Goal: Task Accomplishment & Management: Use online tool/utility

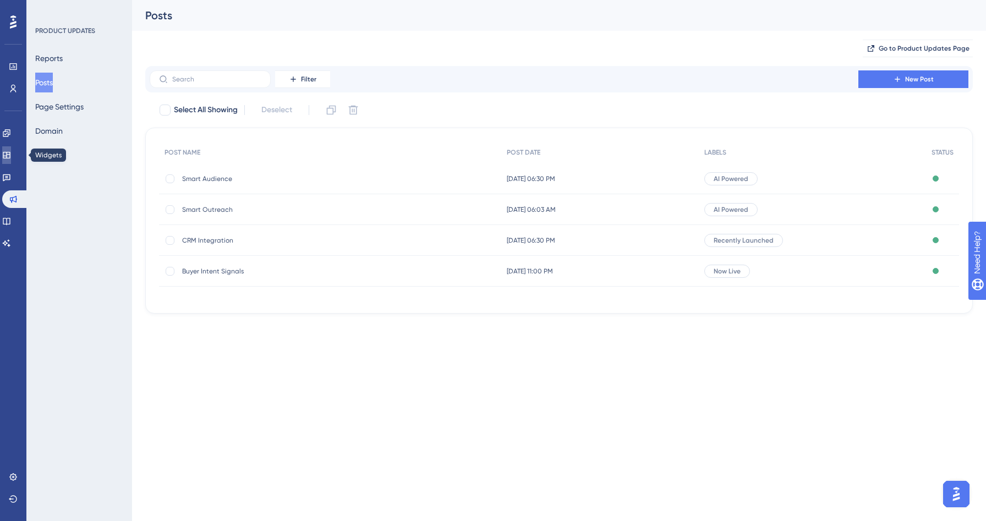
click at [11, 150] on link at bounding box center [6, 155] width 9 height 18
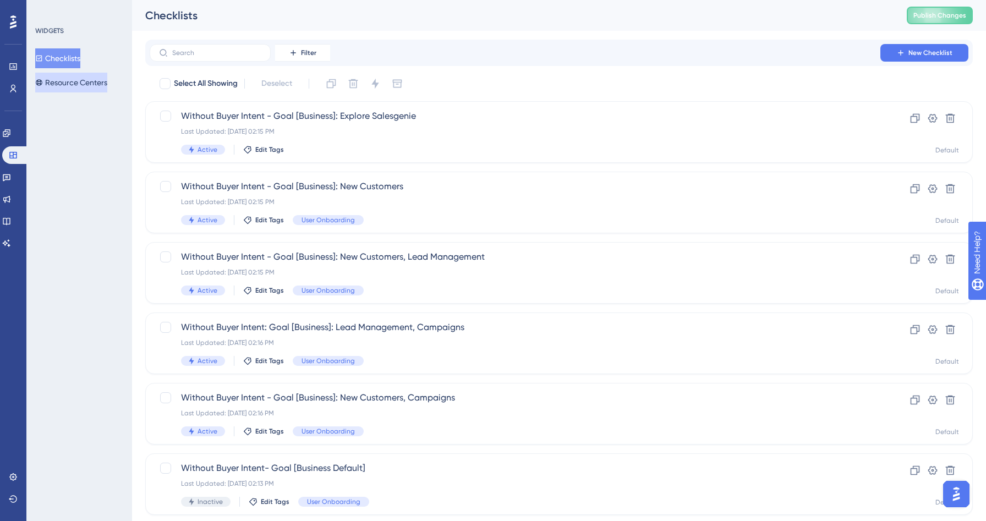
click at [63, 84] on button "Resource Centers" at bounding box center [71, 83] width 72 height 20
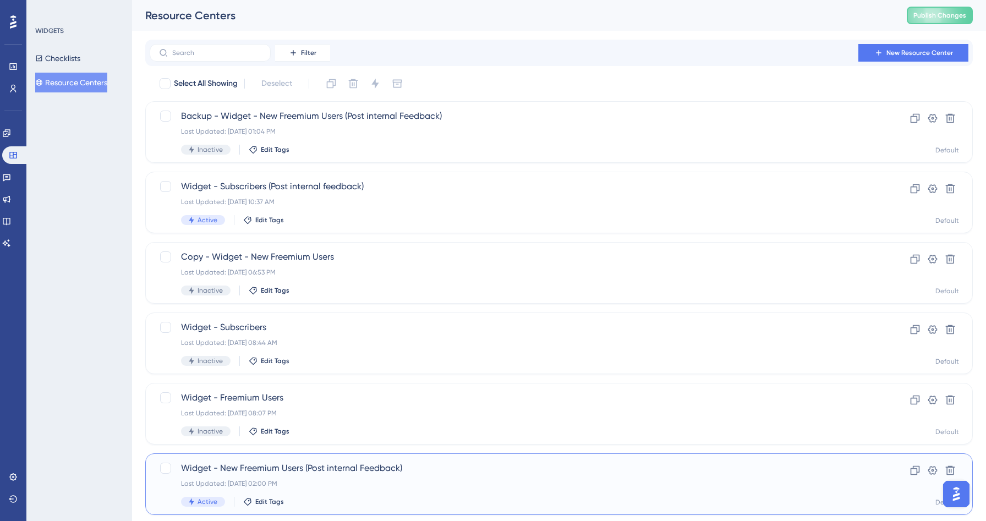
click at [323, 478] on div "Widget - New Freemium Users (Post internal Feedback) Last Updated: [DATE] 02:00…" at bounding box center [515, 484] width 668 height 45
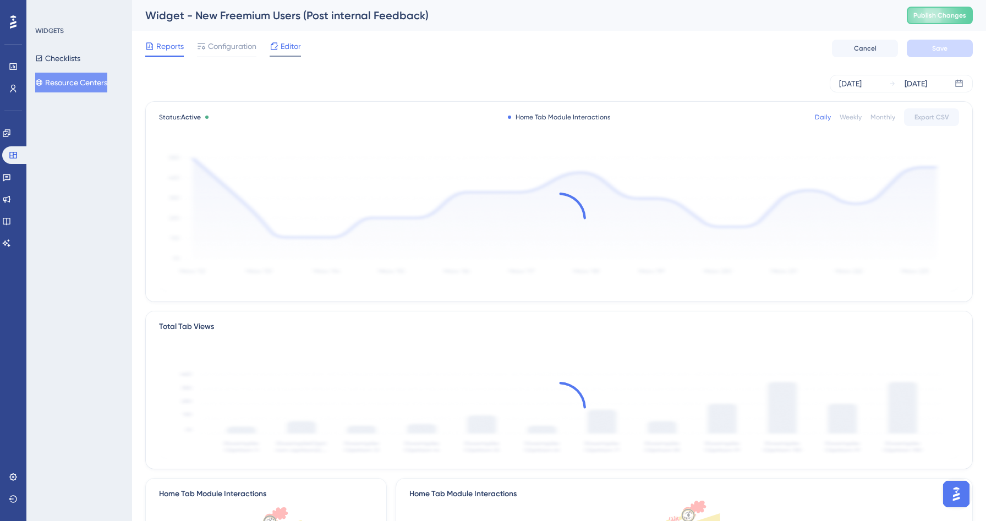
click at [291, 46] on span "Editor" at bounding box center [291, 46] width 20 height 13
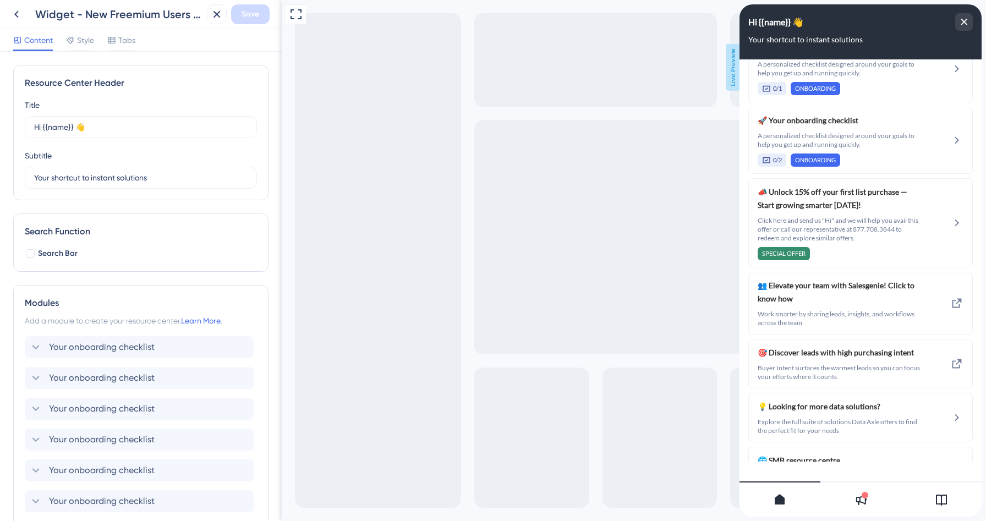
scroll to position [1384, 0]
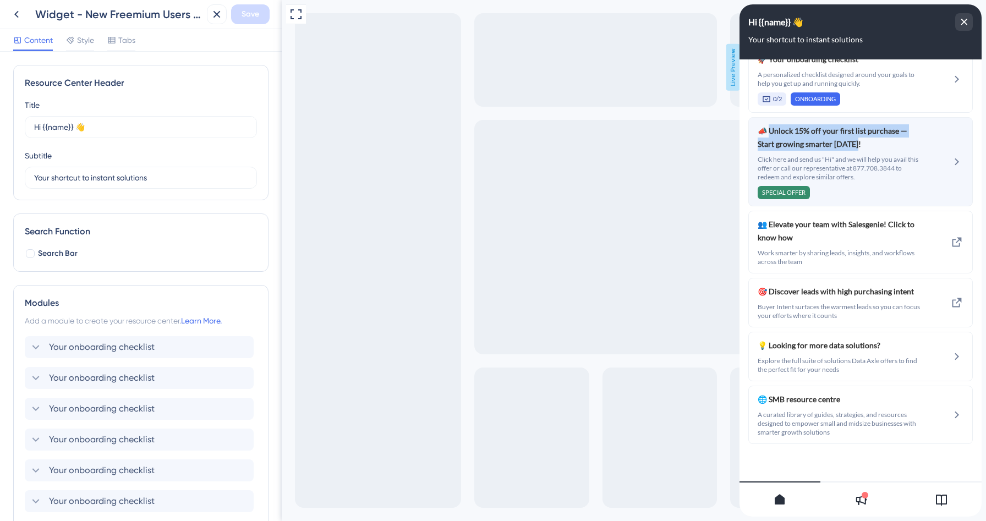
drag, startPoint x: 838, startPoint y: 146, endPoint x: 769, endPoint y: 133, distance: 71.2
click at [769, 133] on span "📣 Unlock 15% off your first list purchase — Start growing smarter [DATE]!" at bounding box center [840, 137] width 164 height 26
copy span "Unlock 15% off your first list purchase — Start growing smarter [DATE]!"
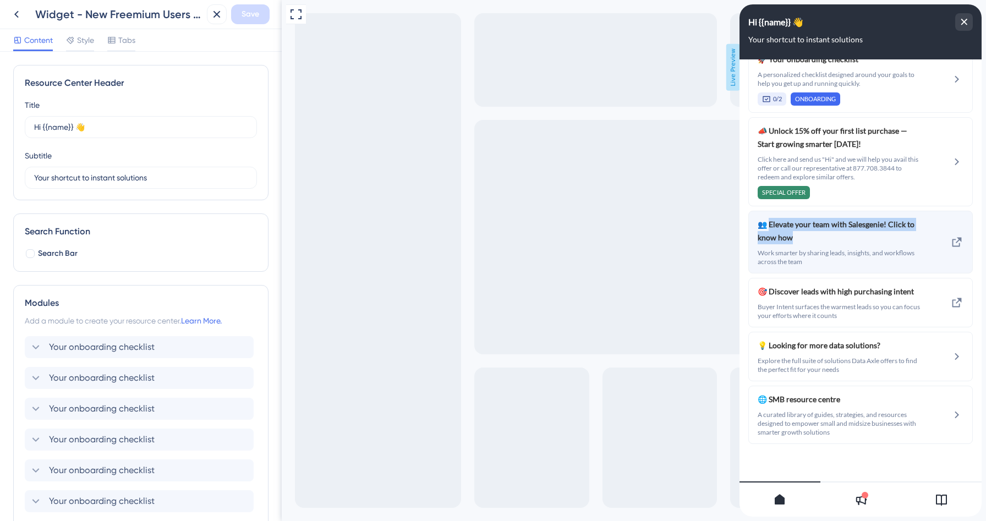
drag, startPoint x: 793, startPoint y: 240, endPoint x: 769, endPoint y: 226, distance: 28.3
click at [769, 226] on span "👥 Elevate your team with Salesgenie! Click to know how" at bounding box center [840, 231] width 164 height 26
copy span "Elevate your team with Salesgenie! Click to know how"
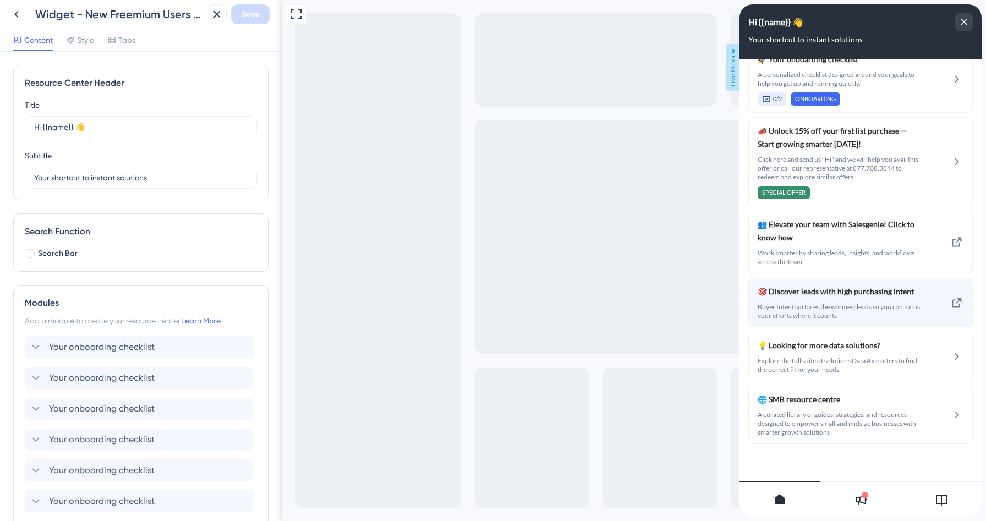
click at [815, 299] on div "🎯 Discover leads with high purchasing intent Buyer Intent surfaces the warmest …" at bounding box center [840, 302] width 164 height 35
drag, startPoint x: 908, startPoint y: 293, endPoint x: 769, endPoint y: 295, distance: 138.7
click at [769, 295] on span "🎯 Discover leads with high purchasing intent" at bounding box center [840, 291] width 164 height 13
copy span "Discover leads with high purchasing intent"
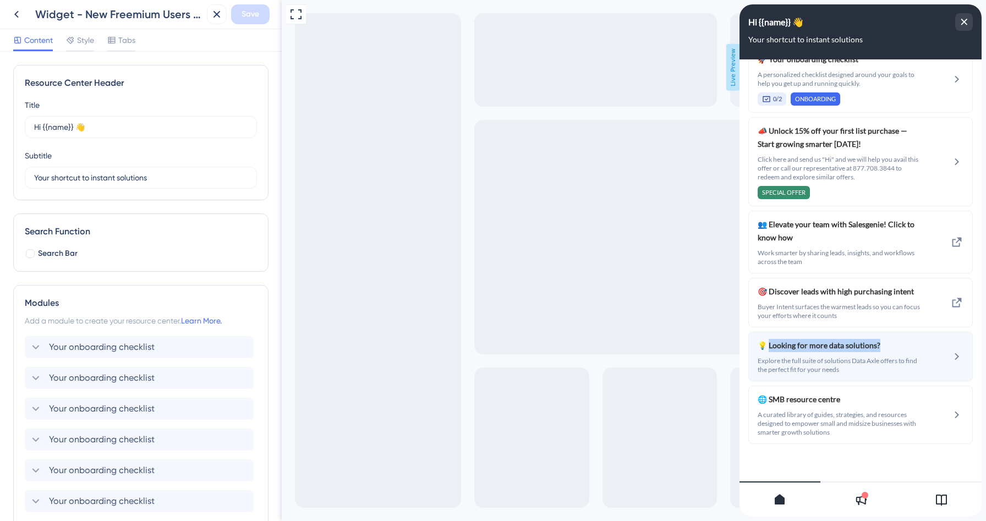
drag, startPoint x: 877, startPoint y: 344, endPoint x: 767, endPoint y: 347, distance: 110.1
click at [767, 347] on span "💡 Looking for more data solutions?" at bounding box center [840, 345] width 164 height 13
copy span "Looking for more data solutions?"
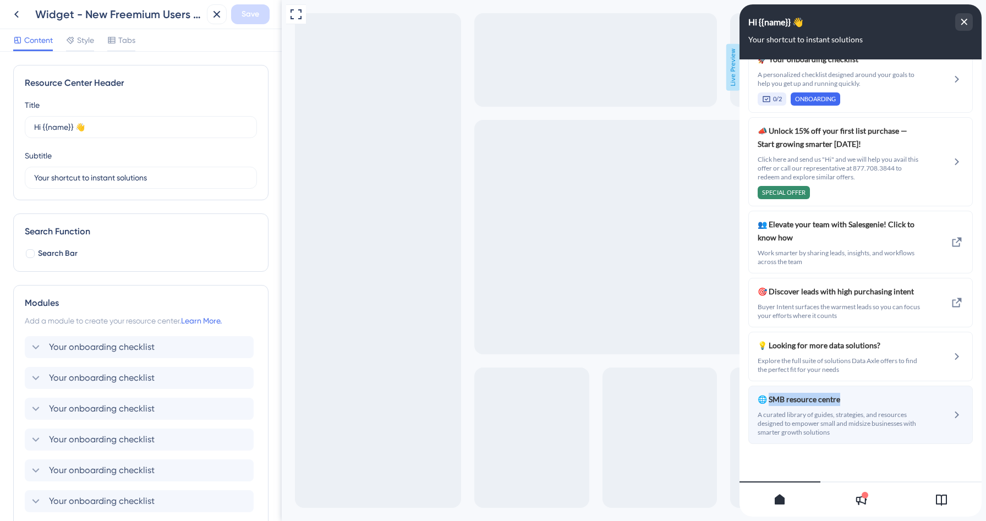
drag, startPoint x: 843, startPoint y: 400, endPoint x: 767, endPoint y: 403, distance: 76.0
click at [767, 403] on span "🌐 SMB resource centre" at bounding box center [831, 399] width 147 height 13
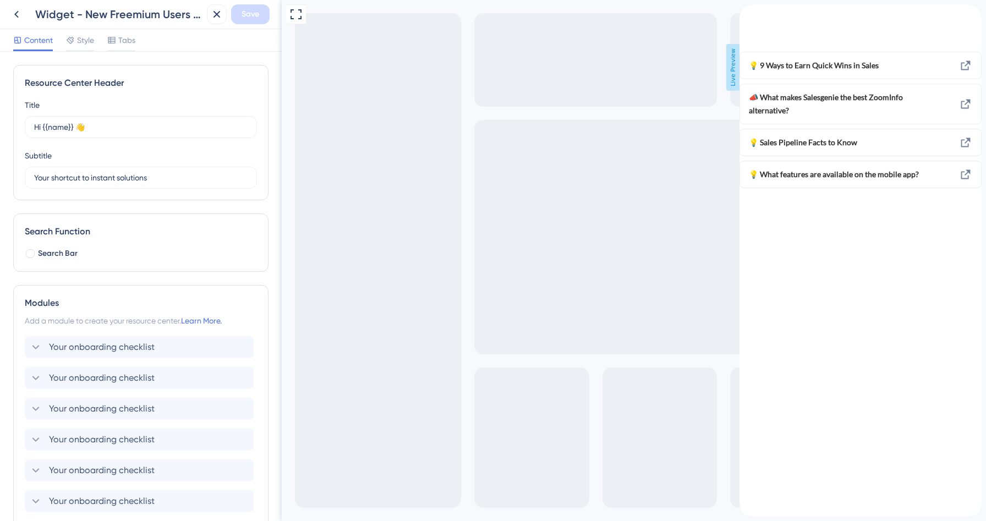
copy span "SMB resource centre"
click at [756, 15] on div "back to header" at bounding box center [748, 9] width 18 height 10
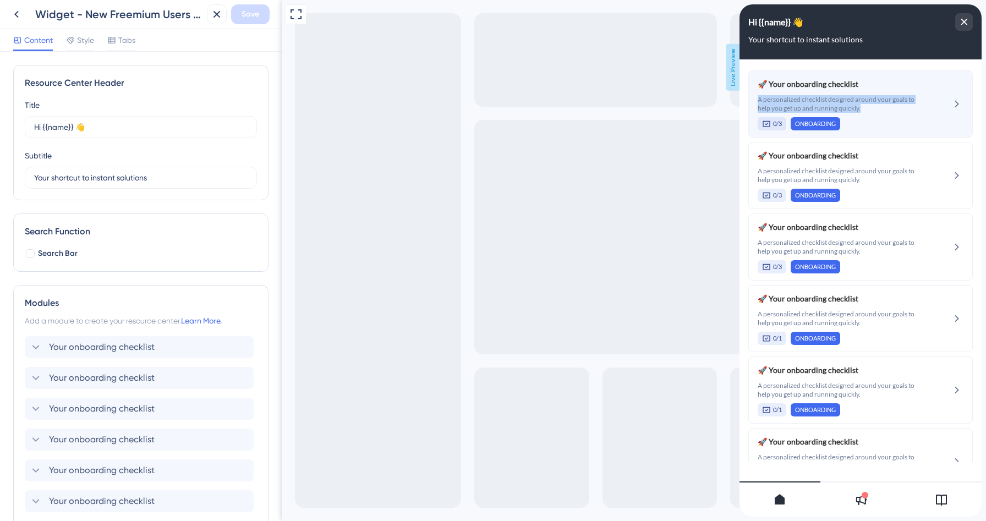
drag, startPoint x: 865, startPoint y: 111, endPoint x: 756, endPoint y: 101, distance: 109.9
click at [756, 101] on div "🚀 Your onboarding checklist A personalized checklist designed around your goals…" at bounding box center [860, 103] width 224 height 67
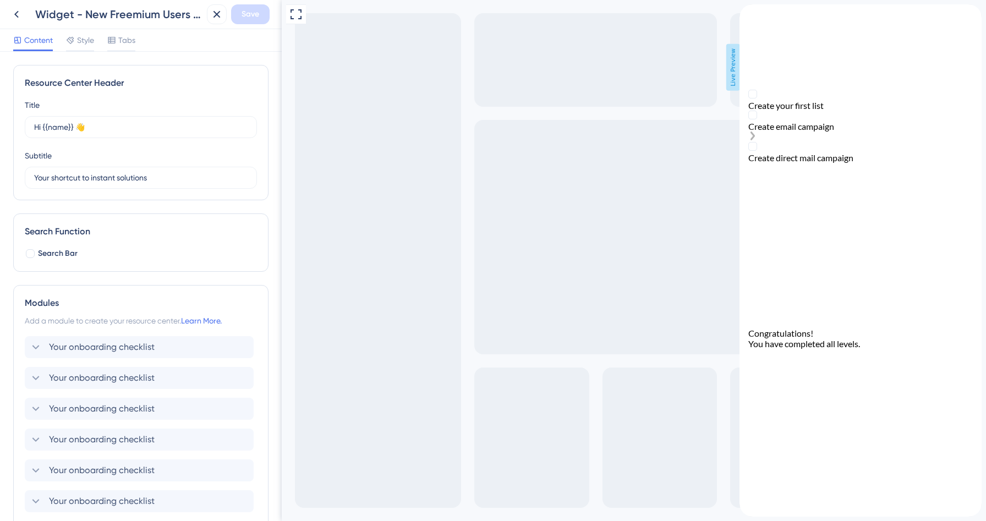
copy span "A personalized checklist designed around your goals to help you get up and runn…"
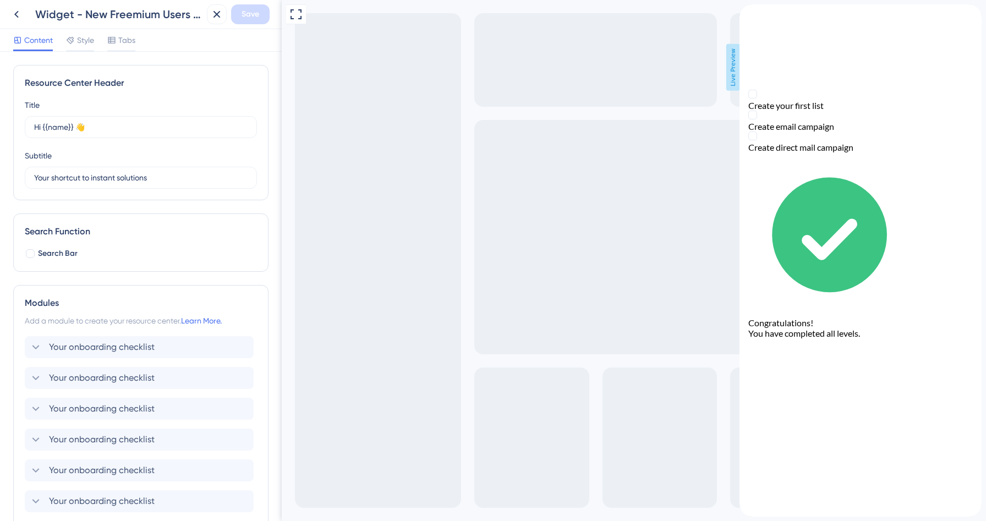
click at [748, 13] on icon "back to header" at bounding box center [743, 8] width 9 height 9
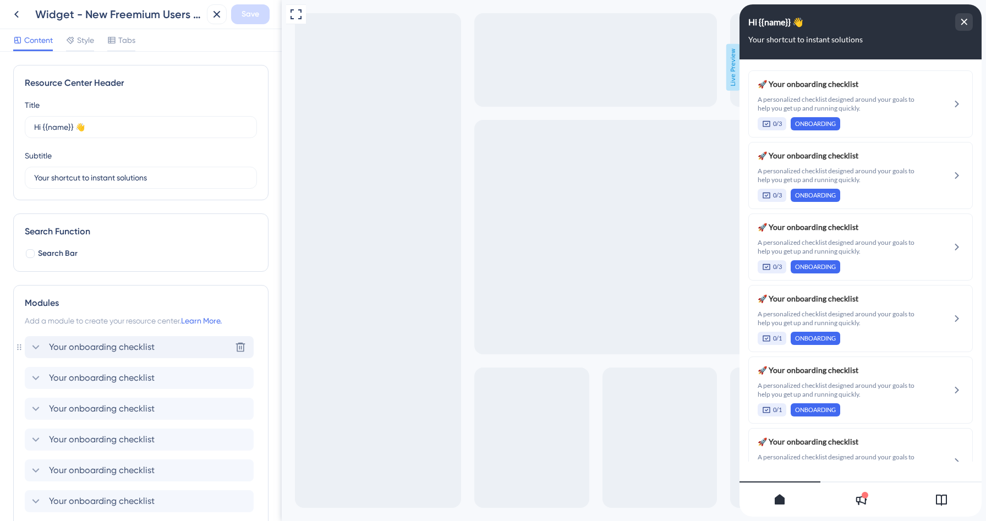
click at [35, 344] on icon at bounding box center [35, 347] width 13 height 13
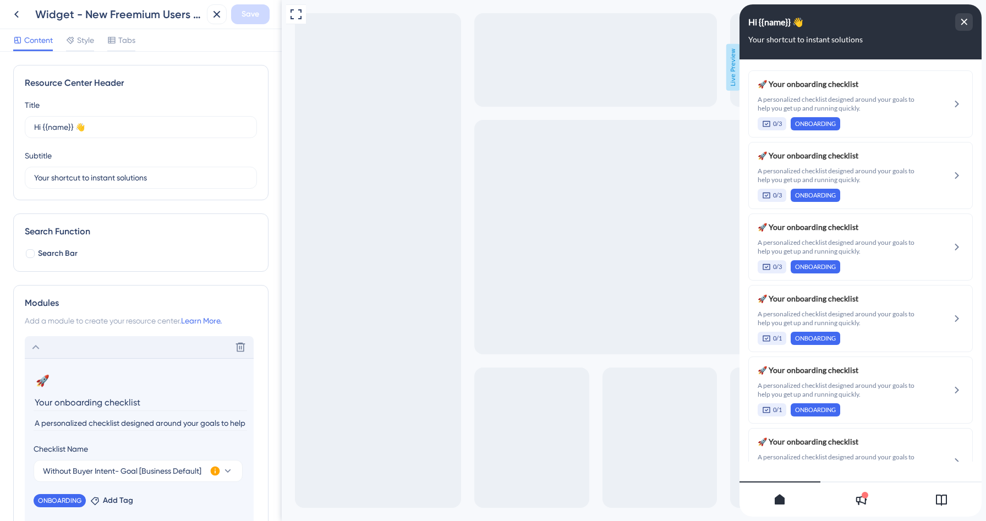
click at [65, 426] on input "A personalized checklist designed around your goals to help you get up and runn…" at bounding box center [140, 423] width 213 height 15
click at [37, 343] on icon at bounding box center [35, 347] width 13 height 13
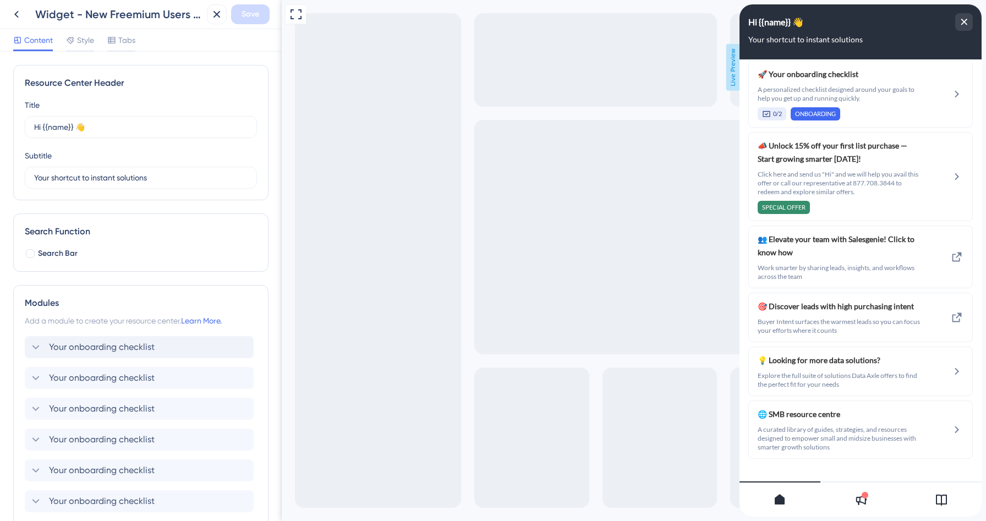
scroll to position [1384, 0]
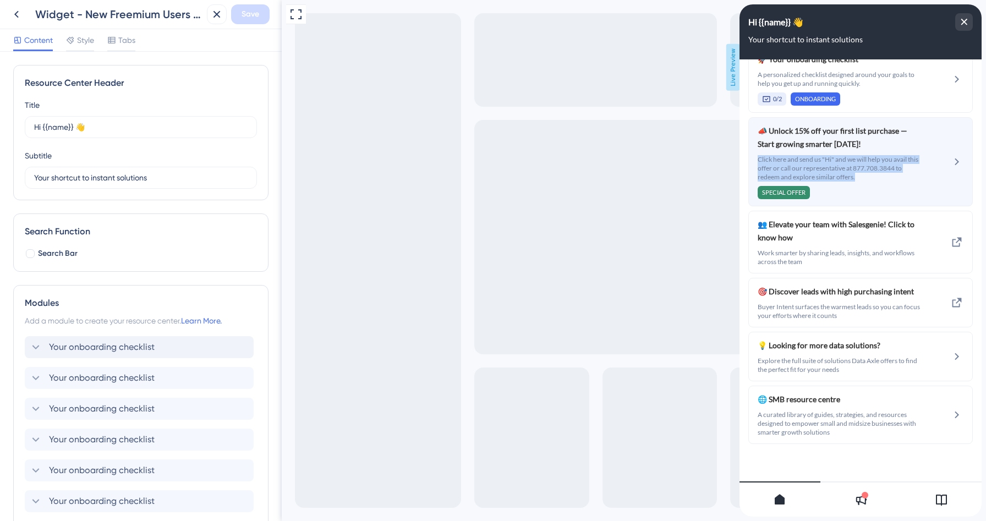
drag, startPoint x: 870, startPoint y: 178, endPoint x: 754, endPoint y: 160, distance: 117.5
click at [754, 160] on div "📣 Unlock 15% off your first list purchase — Start growing smarter [DATE]! Click…" at bounding box center [860, 161] width 224 height 89
copy span "Click here and send us "Hi" and we will help you avail this offer or call our r…"
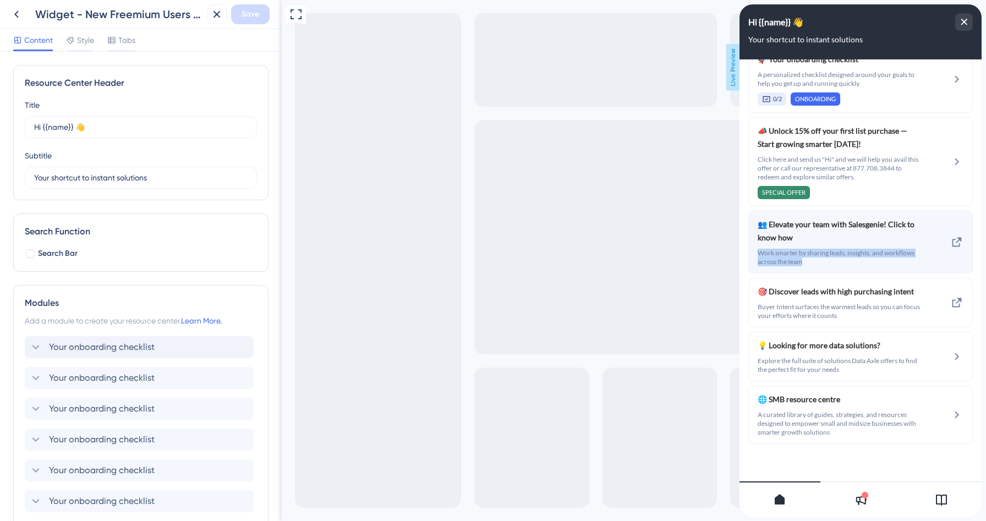
drag, startPoint x: 803, startPoint y: 264, endPoint x: 755, endPoint y: 253, distance: 49.6
click at [755, 253] on div "👥 Elevate your team with Salesgenie! Click to know how Work smarter by sharing …" at bounding box center [860, 242] width 224 height 63
copy span "Work smarter by sharing leads, insights, and workflows across the team"
click at [788, 257] on span "Work smarter by sharing leads, insights, and workflows across the team" at bounding box center [840, 258] width 164 height 18
drag, startPoint x: 813, startPoint y: 262, endPoint x: 759, endPoint y: 251, distance: 55.0
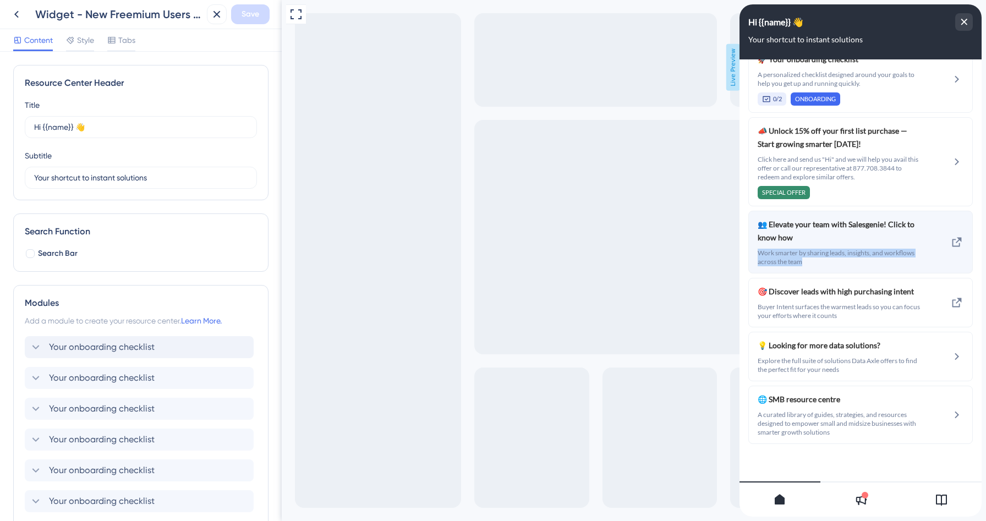
click at [759, 251] on span "Work smarter by sharing leads, insights, and workflows across the team" at bounding box center [840, 258] width 164 height 18
copy span "Work smarter by sharing leads, insights, and workflows across the team"
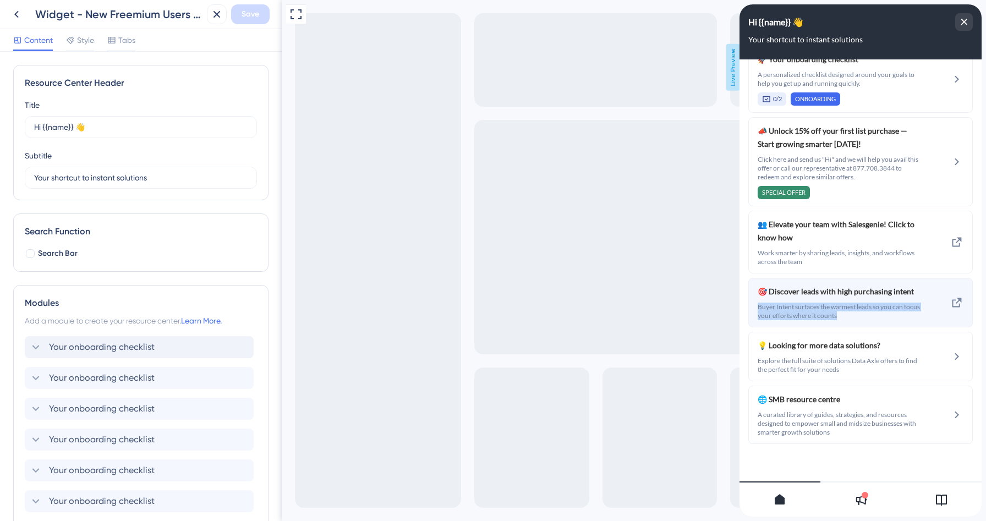
drag, startPoint x: 842, startPoint y: 315, endPoint x: 756, endPoint y: 303, distance: 86.7
click at [756, 303] on div "🎯 Discover leads with high purchasing intent Buyer Intent surfaces the warmest …" at bounding box center [860, 303] width 224 height 50
copy span "Buyer Intent surfaces the warmest leads so you can focus your efforts where it …"
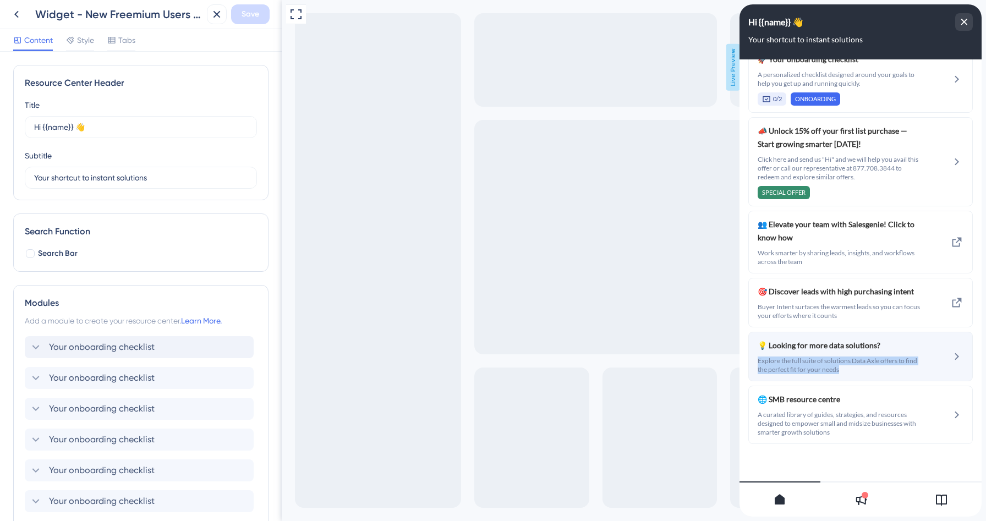
drag, startPoint x: 848, startPoint y: 371, endPoint x: 757, endPoint y: 358, distance: 92.3
click at [757, 358] on div "💡 Looking for more data solutions? Explore the full suite of solutions Data Axl…" at bounding box center [860, 357] width 224 height 50
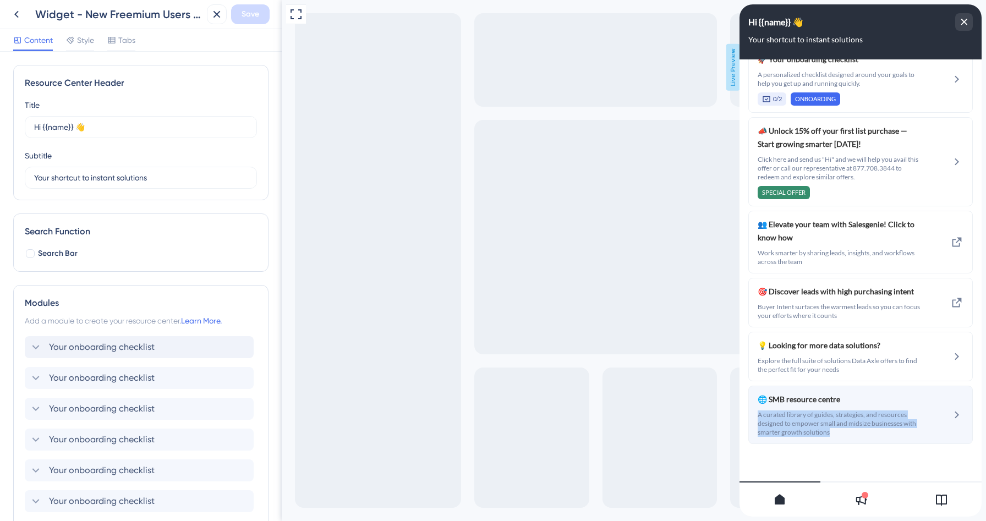
drag, startPoint x: 835, startPoint y: 432, endPoint x: 758, endPoint y: 415, distance: 78.9
click at [758, 415] on span "A curated library of guides, strategies, and resources designed to empower smal…" at bounding box center [840, 423] width 164 height 26
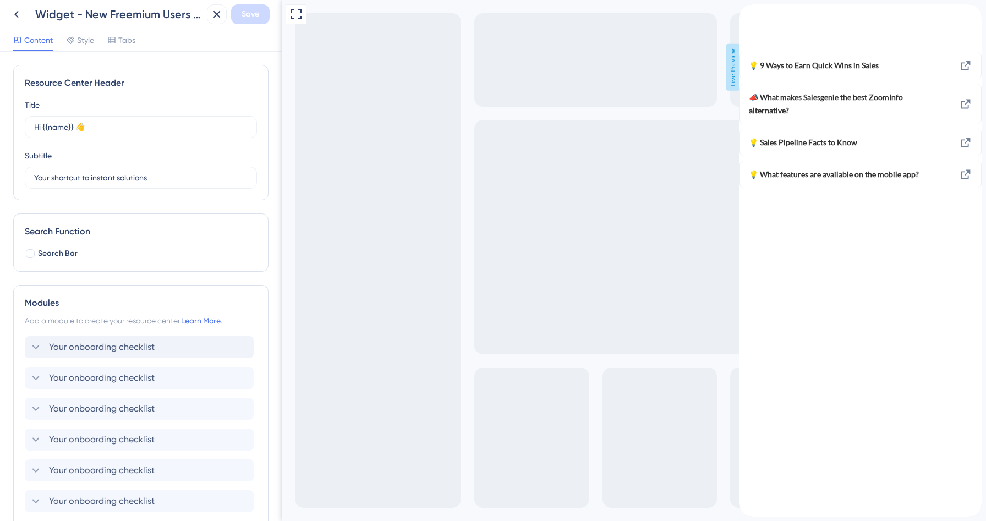
scroll to position [0, 0]
click at [748, 13] on icon "back to header" at bounding box center [743, 8] width 9 height 9
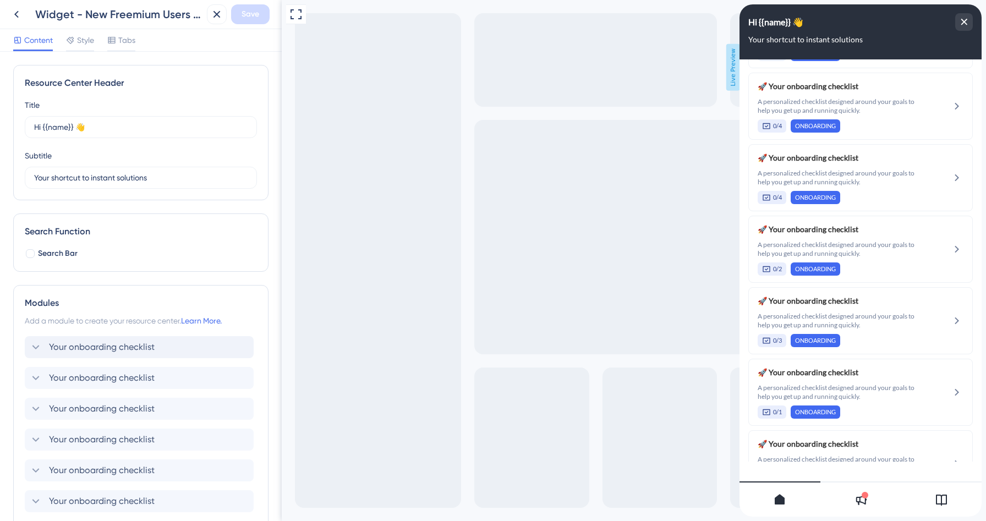
scroll to position [1384, 0]
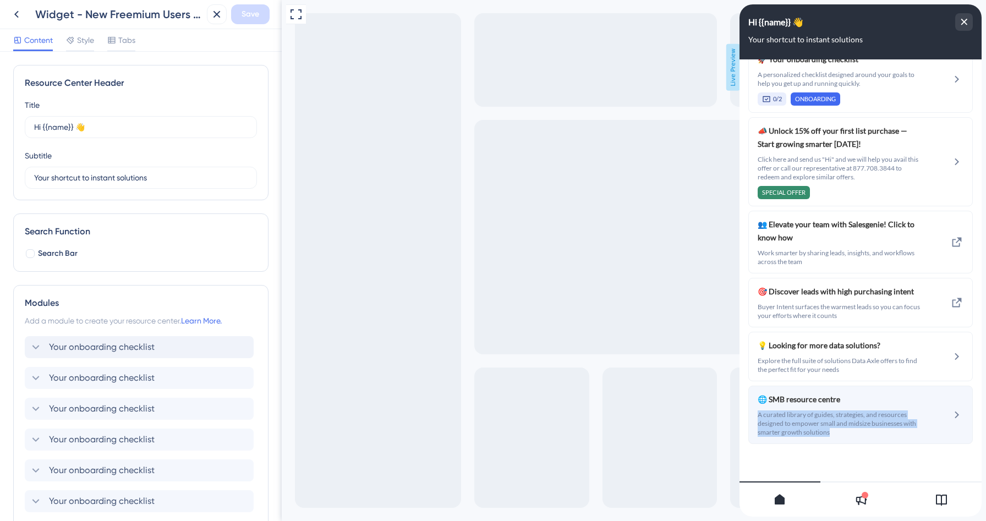
drag, startPoint x: 835, startPoint y: 434, endPoint x: 759, endPoint y: 415, distance: 77.7
click at [759, 415] on span "A curated library of guides, strategies, and resources designed to empower smal…" at bounding box center [840, 423] width 164 height 26
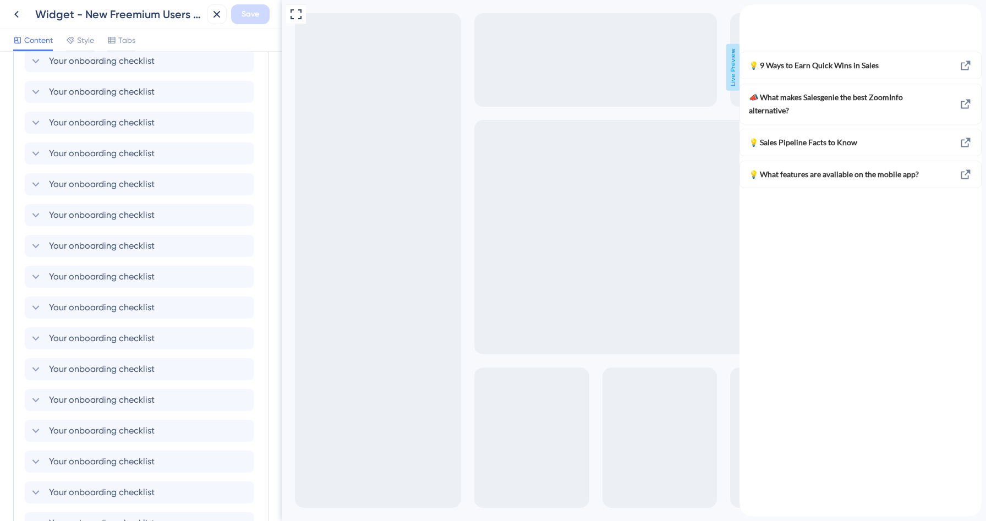
scroll to position [676, 0]
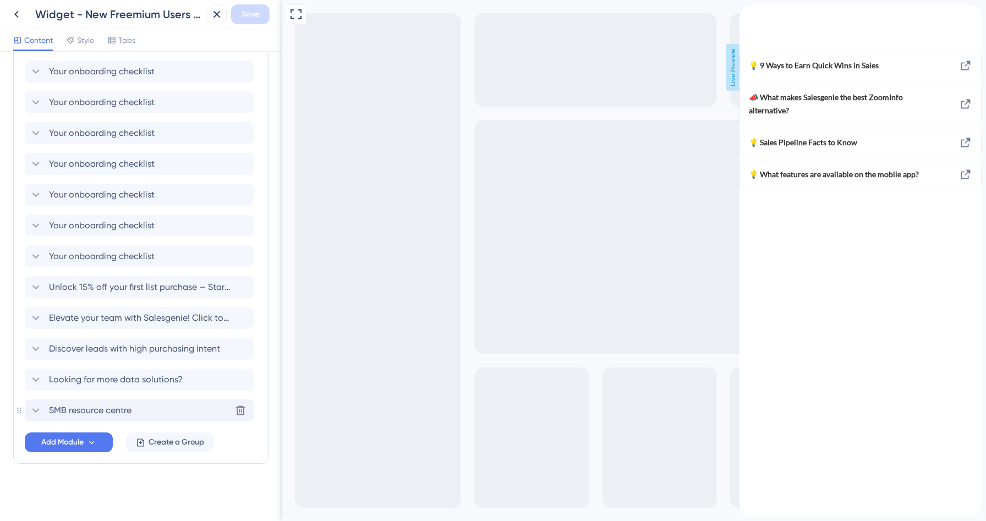
click at [35, 413] on icon at bounding box center [35, 410] width 13 height 13
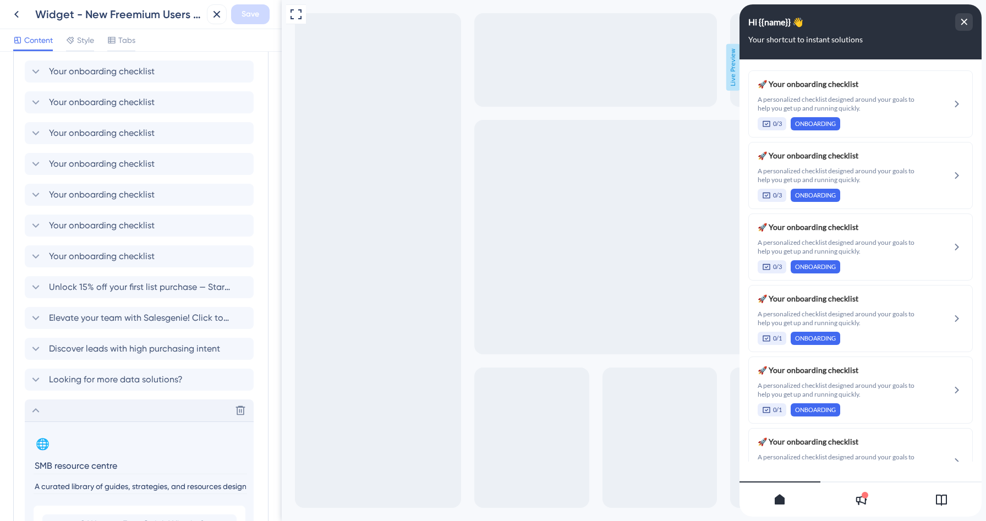
click at [65, 485] on input "A curated library of guides, strategies, and resources designed to empower smal…" at bounding box center [140, 486] width 213 height 15
click at [35, 411] on icon at bounding box center [35, 410] width 13 height 13
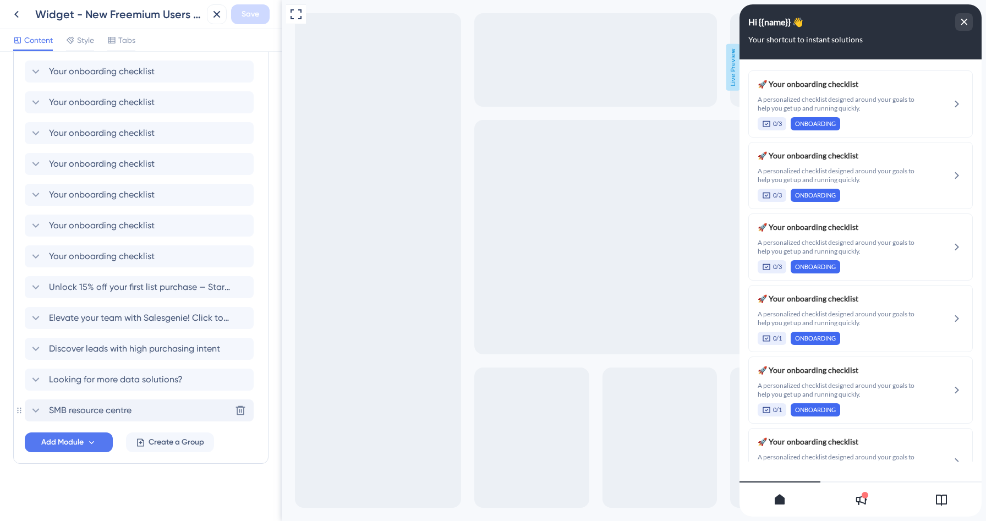
click at [13, 384] on div "Modules Add a module to create your resource center. Learn More. Your onboardin…" at bounding box center [140, 36] width 255 height 855
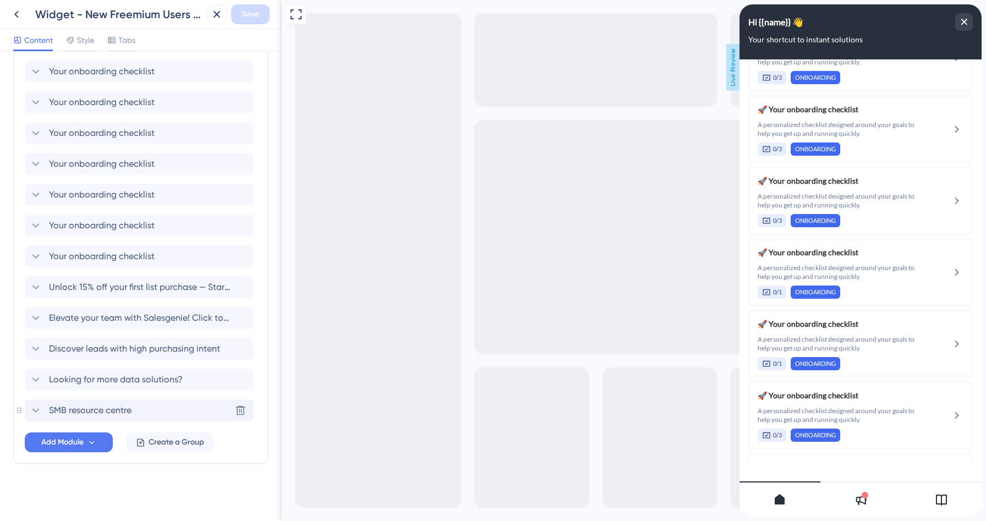
scroll to position [0, 0]
